Goal: Check status

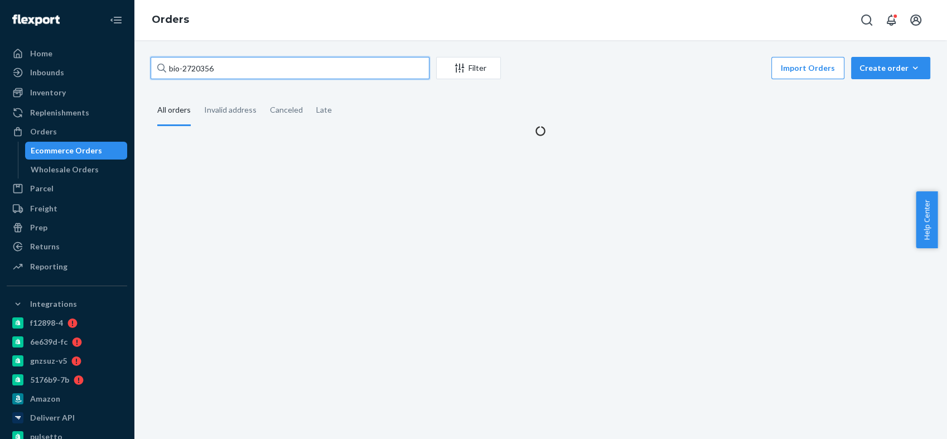
click at [207, 67] on input "bio-2720356" at bounding box center [290, 68] width 279 height 22
paste input "185062"
type input "bio-2185062"
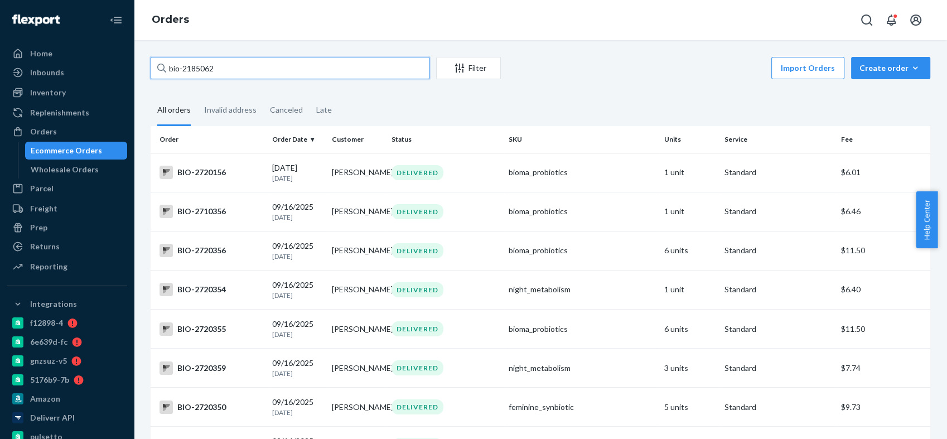
drag, startPoint x: 228, startPoint y: 74, endPoint x: 166, endPoint y: 71, distance: 61.9
click at [166, 71] on div "bio-2185062" at bounding box center [290, 68] width 279 height 22
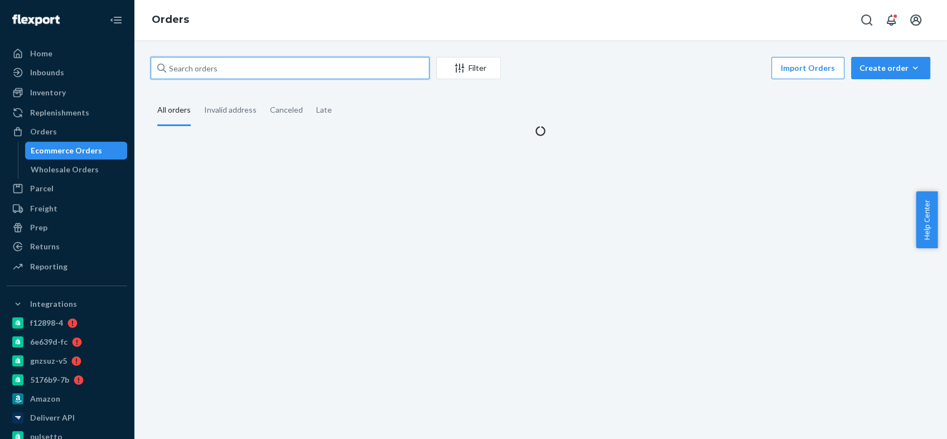
paste input "bio-2185062"
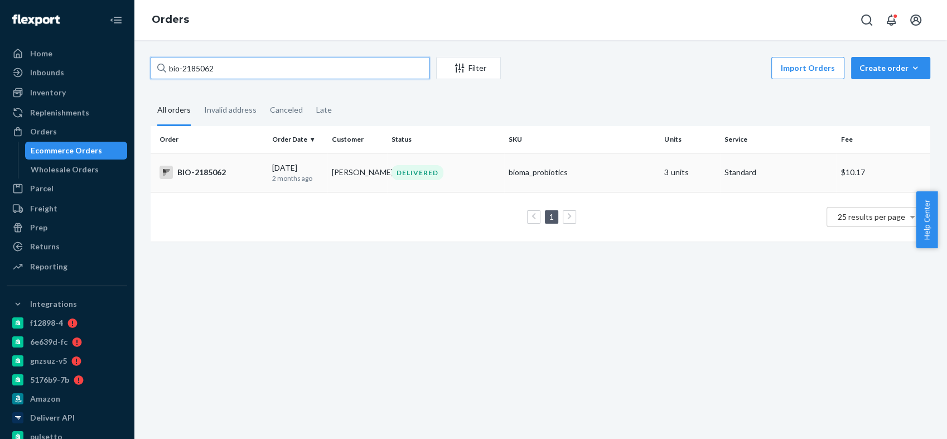
type input "bio-2185062"
click at [193, 173] on div "BIO-2185062" at bounding box center [212, 172] width 104 height 13
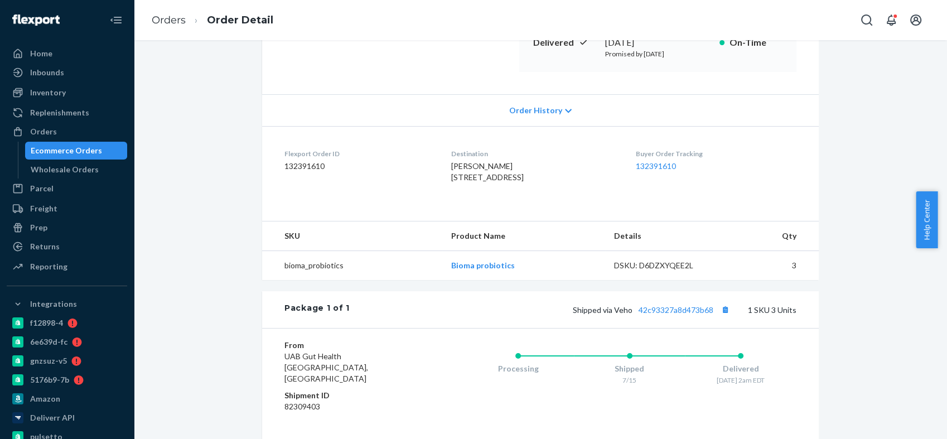
scroll to position [310, 0]
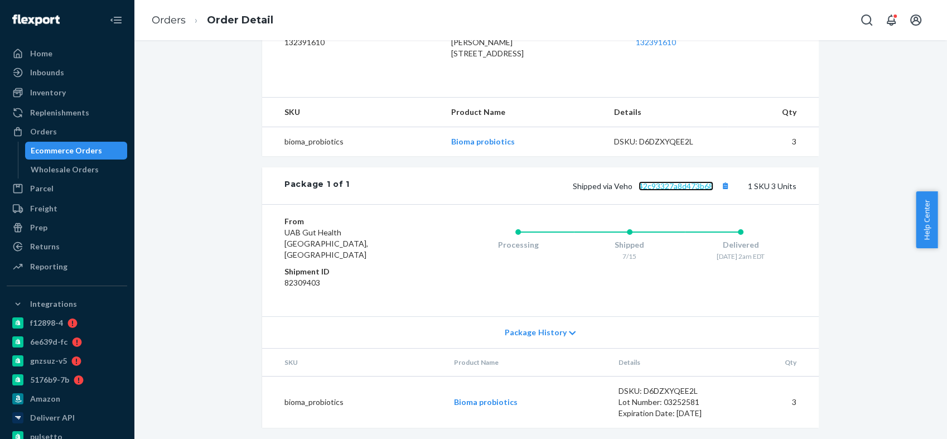
click at [663, 191] on link "42c93327a8d473b68" at bounding box center [676, 185] width 75 height 9
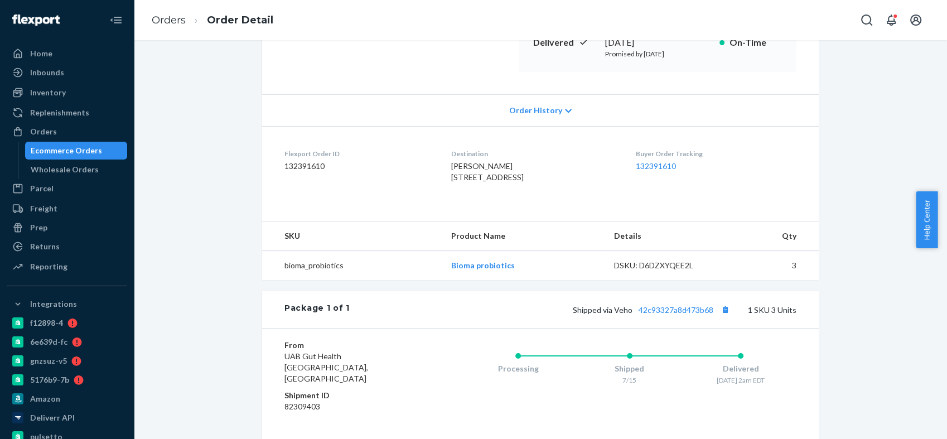
click at [451, 165] on span "[PERSON_NAME] [STREET_ADDRESS]" at bounding box center [487, 171] width 73 height 21
copy span "[PERSON_NAME]"
click at [69, 129] on div "Orders" at bounding box center [67, 132] width 118 height 16
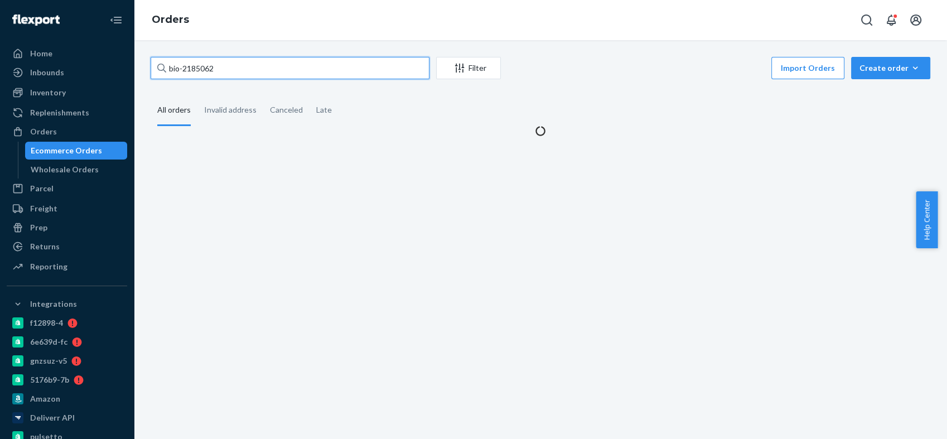
drag, startPoint x: 224, startPoint y: 67, endPoint x: 161, endPoint y: 67, distance: 62.5
click at [161, 67] on div "bio-2185062" at bounding box center [290, 68] width 279 height 22
paste input "[PERSON_NAME]"
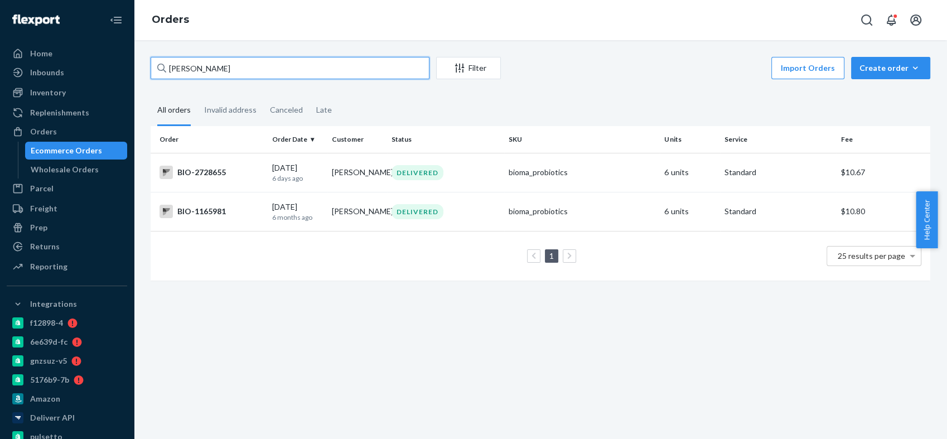
drag, startPoint x: 220, startPoint y: 72, endPoint x: 142, endPoint y: 61, distance: 78.3
click at [142, 61] on div "[PERSON_NAME] Filter Import Orders Create order Ecommerce order Removal order A…" at bounding box center [540, 174] width 796 height 235
paste input "[PERSON_NAME]"
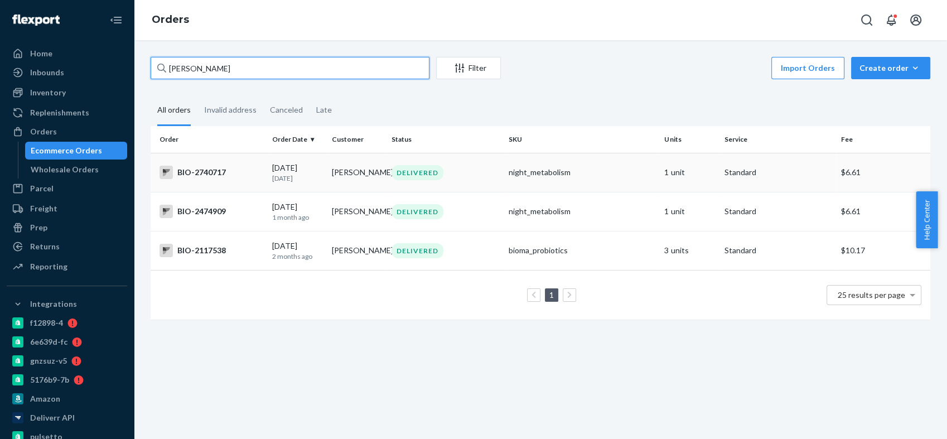
type input "[PERSON_NAME]"
click at [196, 175] on div "BIO-2740717" at bounding box center [212, 172] width 104 height 13
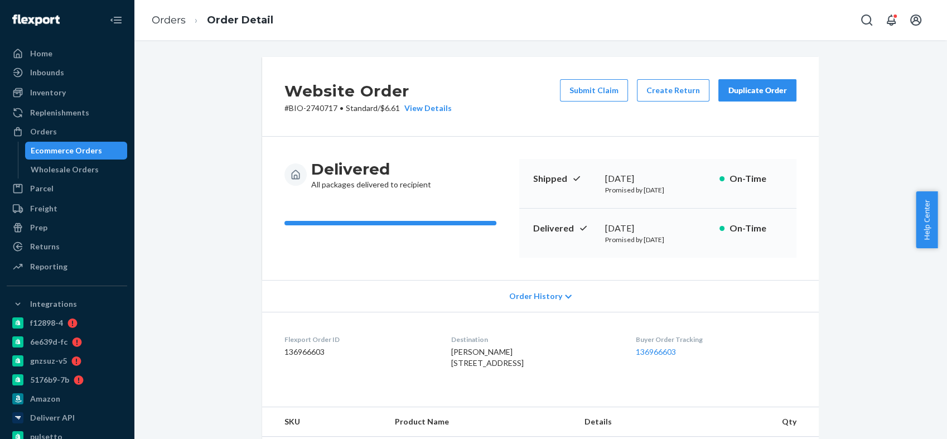
scroll to position [248, 0]
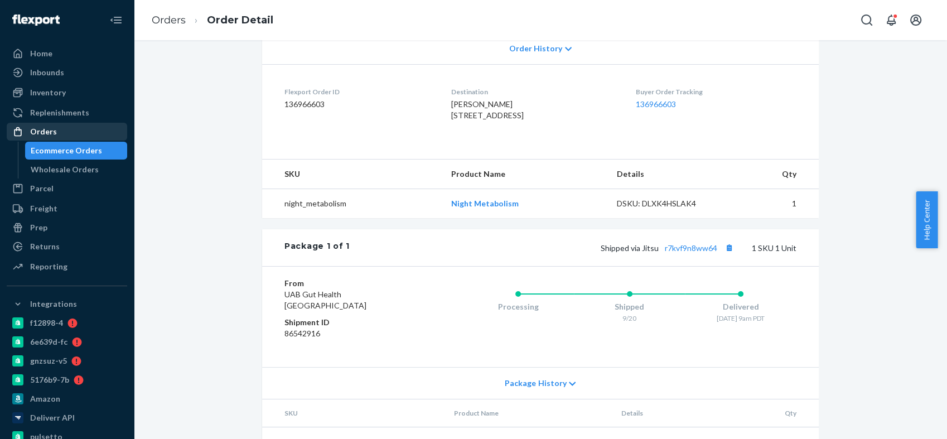
click at [78, 133] on div "Orders" at bounding box center [67, 132] width 118 height 16
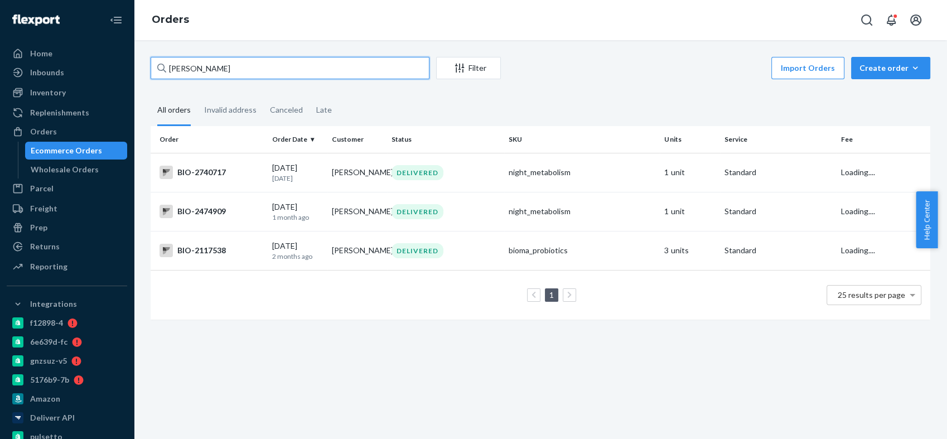
drag, startPoint x: 220, startPoint y: 75, endPoint x: 146, endPoint y: 67, distance: 74.5
click at [146, 67] on div "[PERSON_NAME] Filter Import Orders Create order Ecommerce order Removal order A…" at bounding box center [540, 194] width 796 height 274
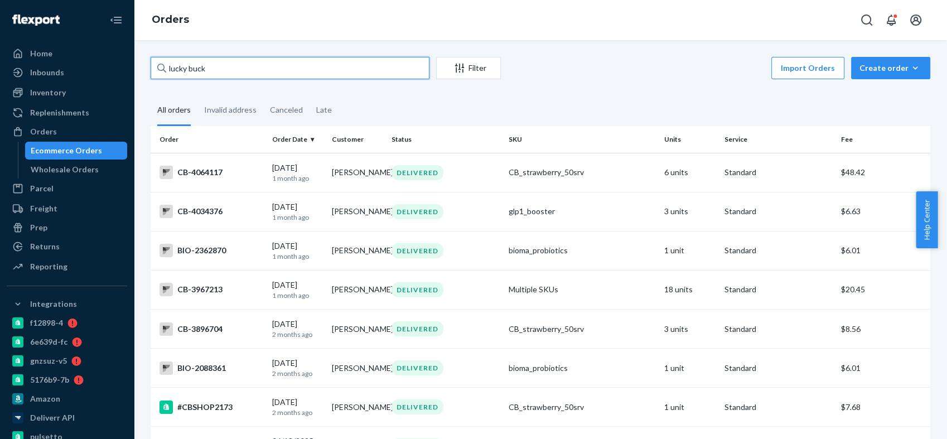
drag, startPoint x: 224, startPoint y: 71, endPoint x: 124, endPoint y: 71, distance: 99.8
click at [124, 71] on div "Home Inbounds Shipping Plans Problems Inventory Products Branded Packaging Repl…" at bounding box center [473, 219] width 947 height 439
paste input "2750410"
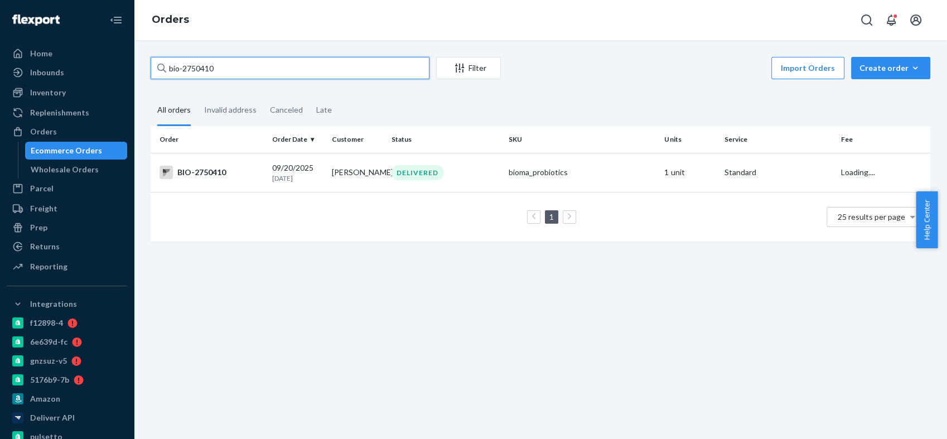
type input "bio-2750410"
